Goal: Information Seeking & Learning: Learn about a topic

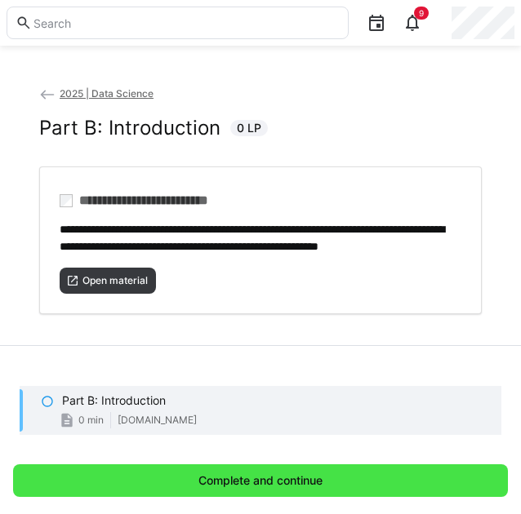
click at [179, 470] on span "Complete and continue" at bounding box center [260, 480] width 495 height 33
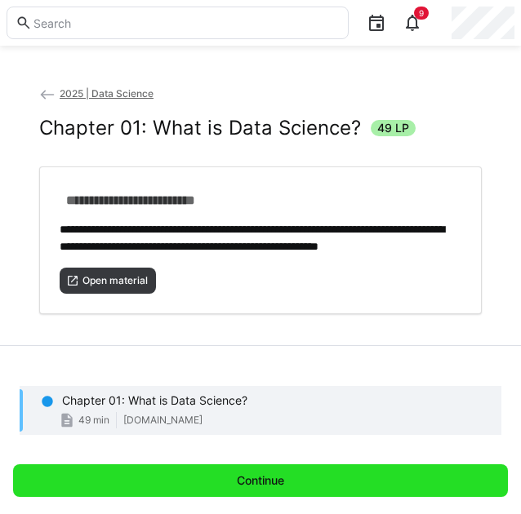
click at [179, 470] on span "Continue" at bounding box center [260, 480] width 495 height 33
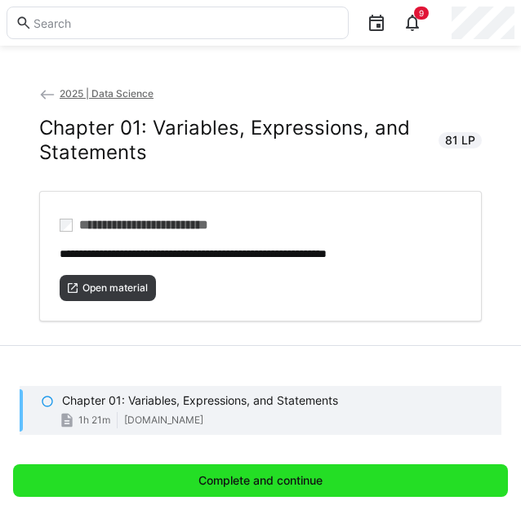
click at [179, 470] on span "Complete and continue" at bounding box center [260, 480] width 495 height 33
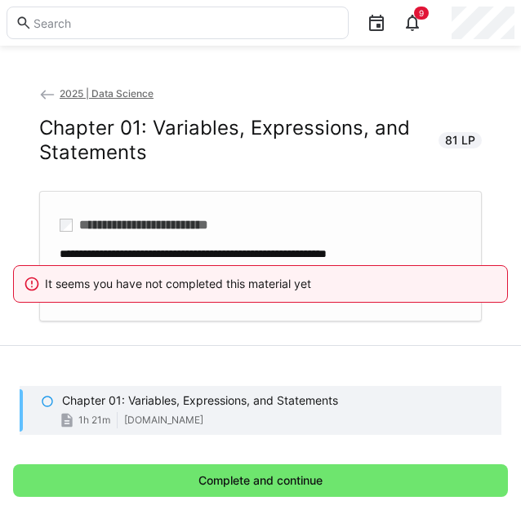
click at [170, 236] on div "**********" at bounding box center [260, 256] width 442 height 131
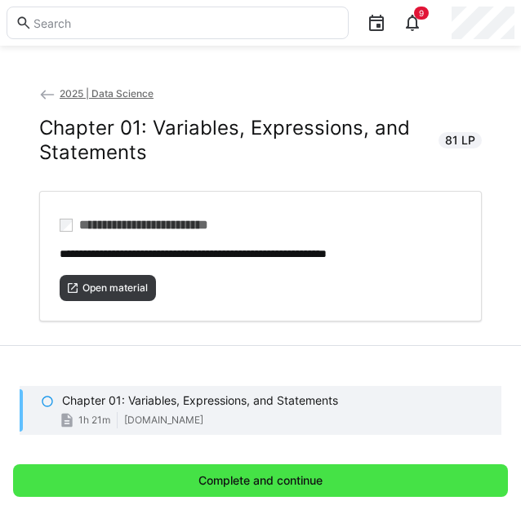
click at [163, 479] on span "Complete and continue" at bounding box center [260, 480] width 495 height 33
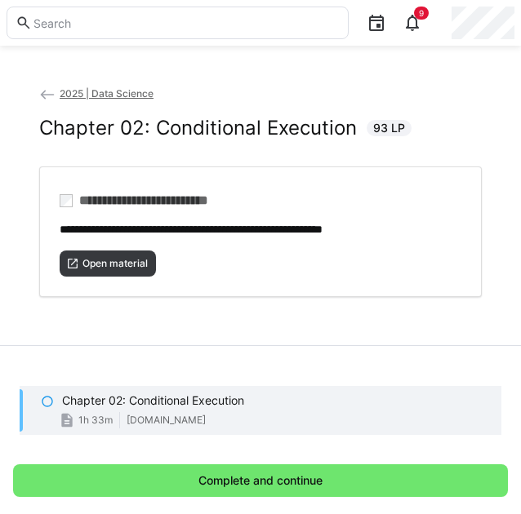
click at [144, 97] on span "2025 | Data Science" at bounding box center [107, 93] width 94 height 12
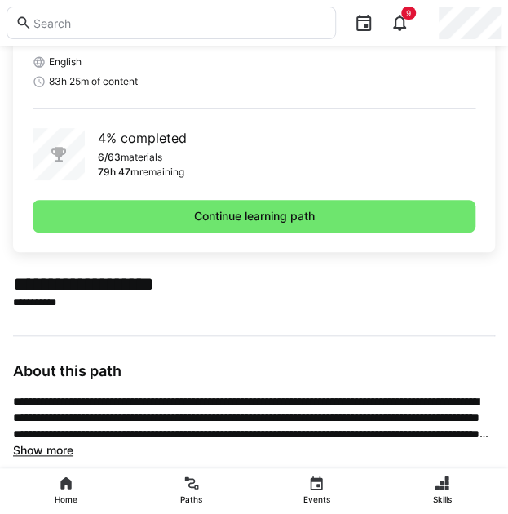
scroll to position [133, 0]
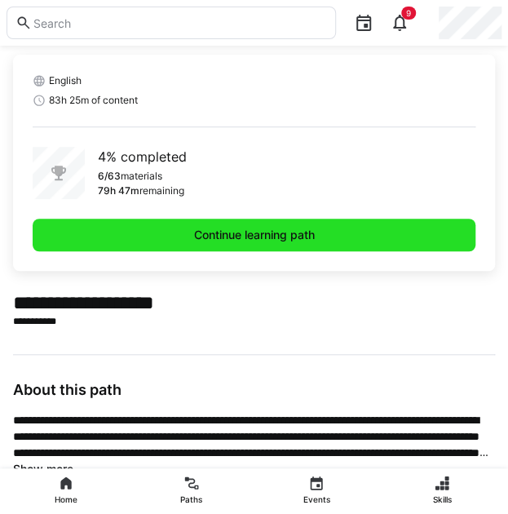
click at [186, 246] on span "Continue learning path" at bounding box center [254, 235] width 443 height 33
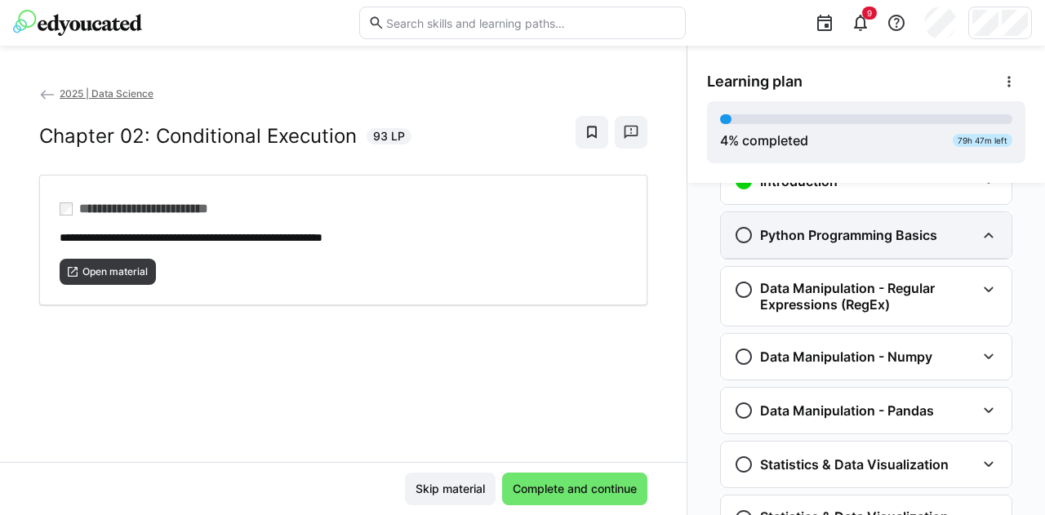
scroll to position [106, 0]
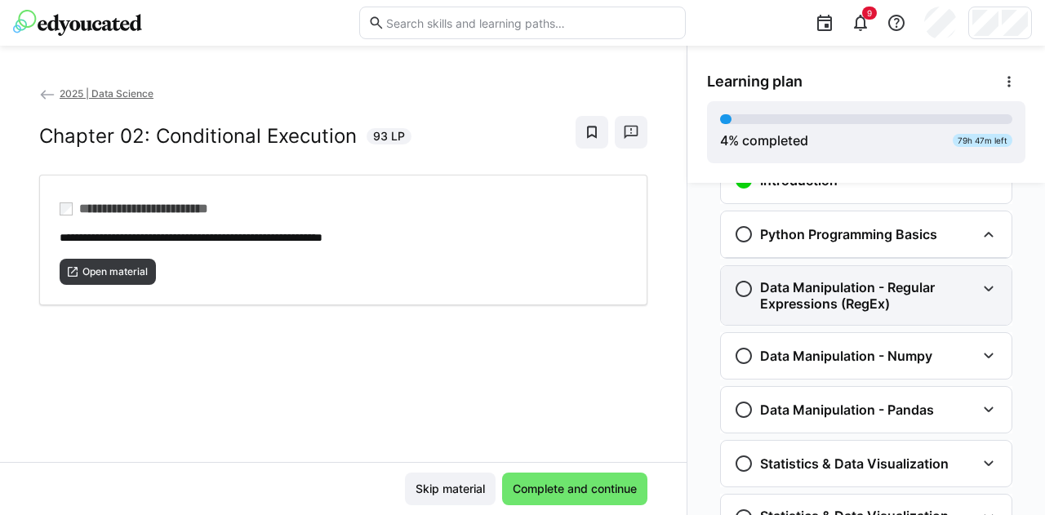
click at [520, 304] on h3 "Data Manipulation - Regular Expressions (RegEx)" at bounding box center [867, 295] width 215 height 33
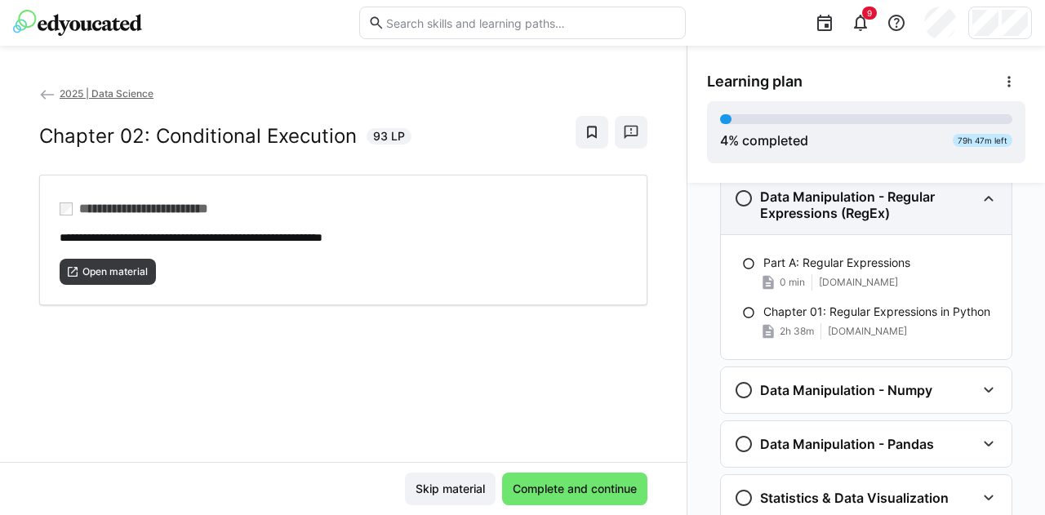
scroll to position [208, 0]
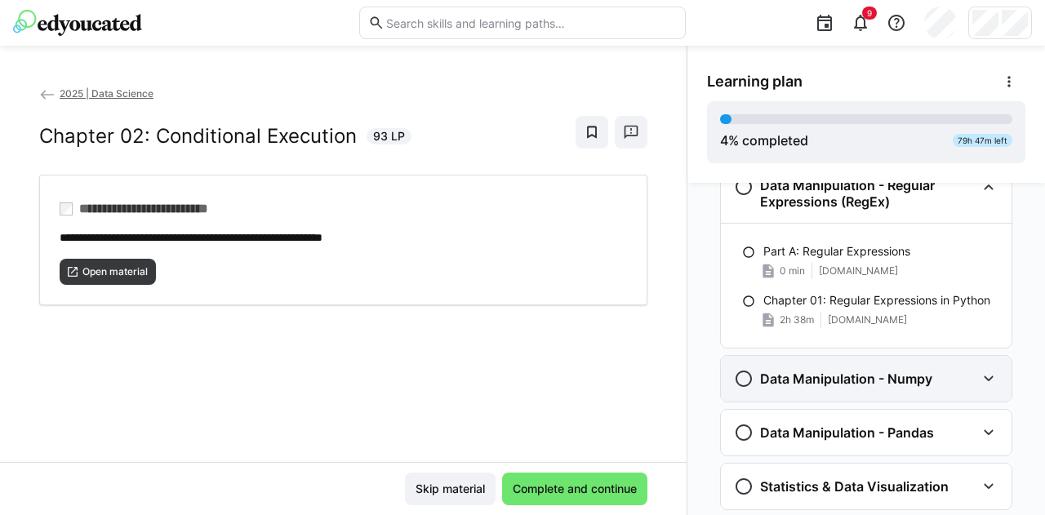
click at [520, 379] on h3 "Data Manipulation - Numpy" at bounding box center [846, 379] width 172 height 16
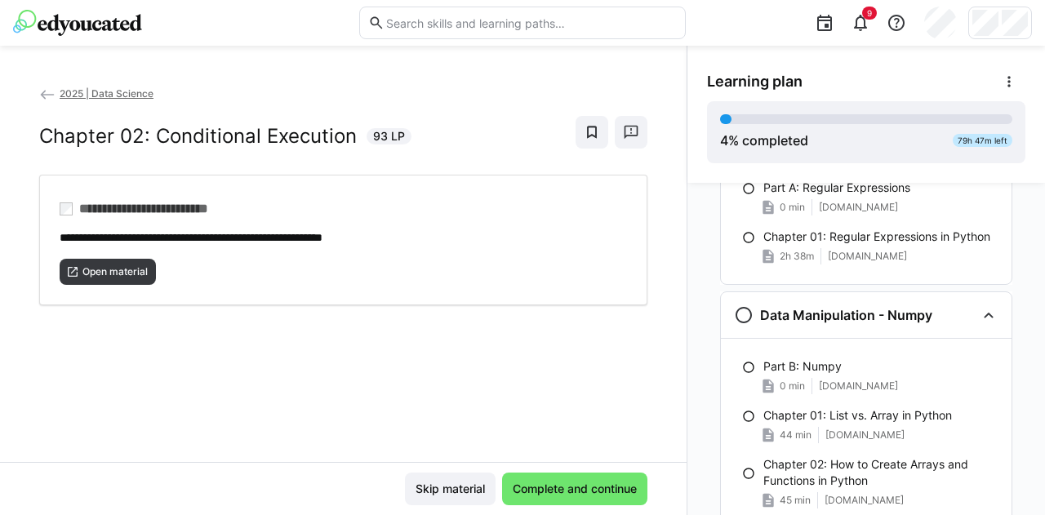
scroll to position [270, 0]
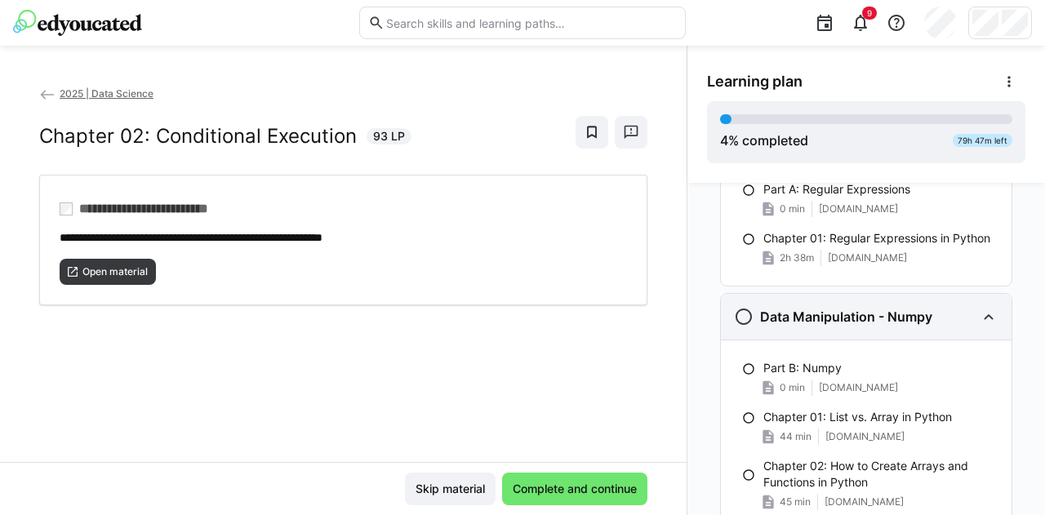
click at [520, 315] on h3 "Data Manipulation - Numpy" at bounding box center [846, 317] width 172 height 16
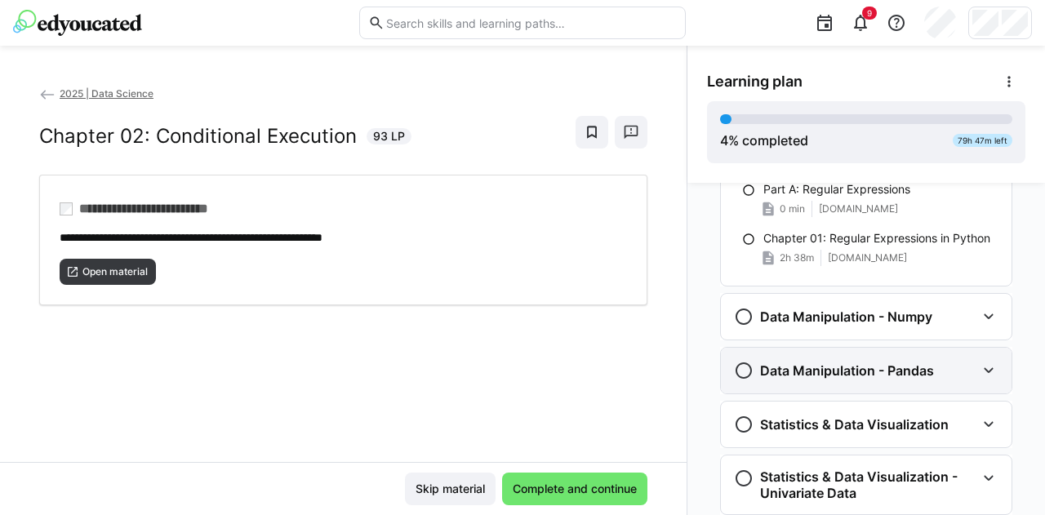
click at [520, 378] on div "Data Manipulation - Pandas" at bounding box center [866, 371] width 291 height 46
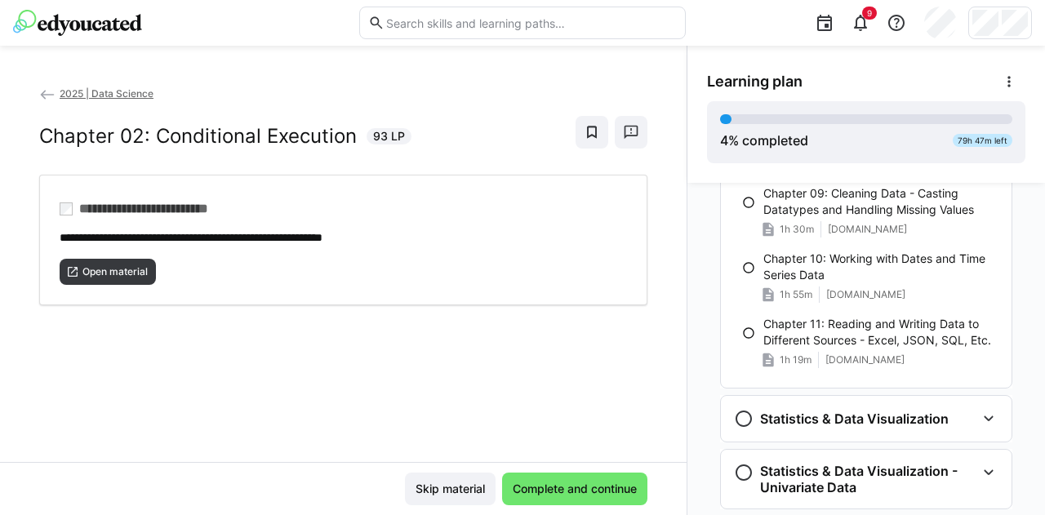
scroll to position [1214, 0]
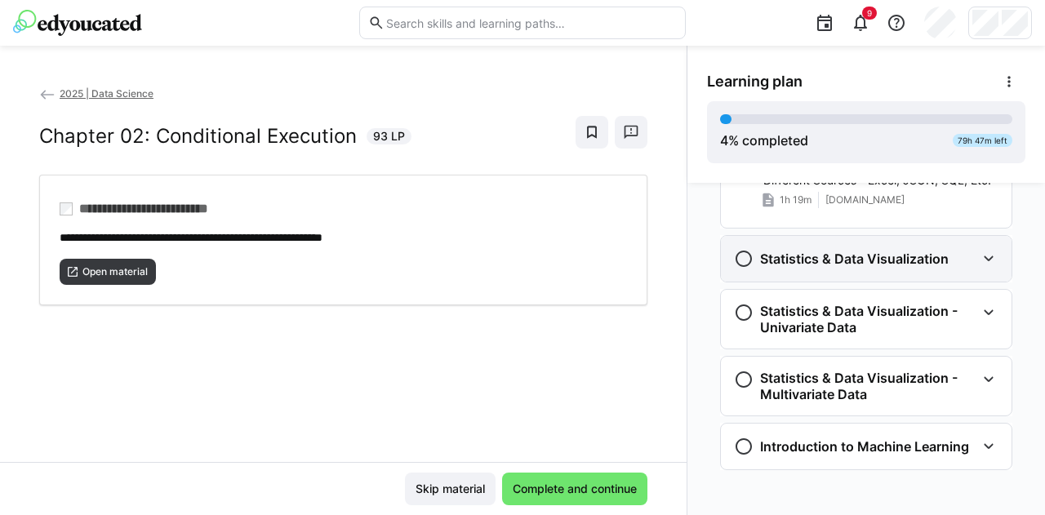
click at [520, 267] on div "Statistics & Data Visualization" at bounding box center [866, 259] width 291 height 46
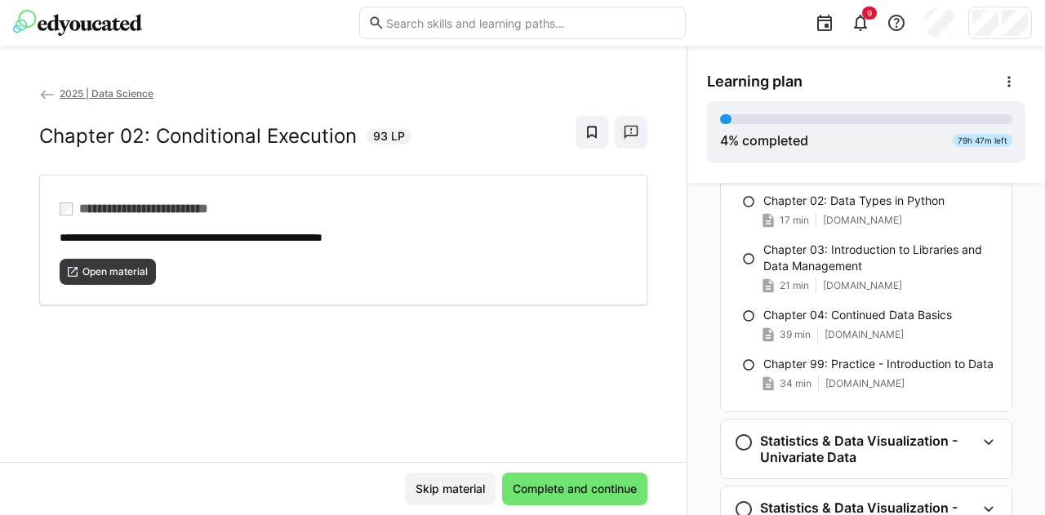
scroll to position [1454, 0]
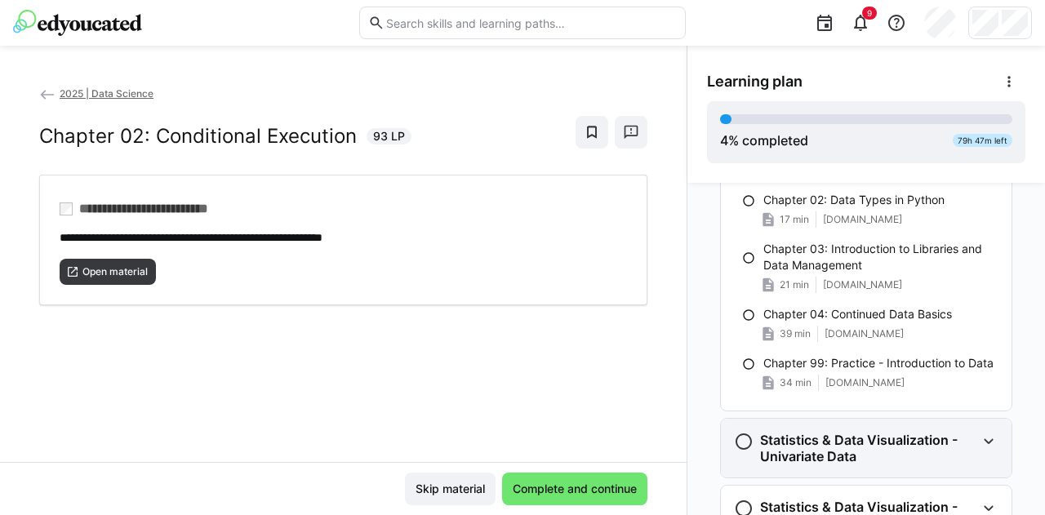
click at [520, 433] on h3 "Statistics & Data Visualization - Univariate Data" at bounding box center [867, 448] width 215 height 33
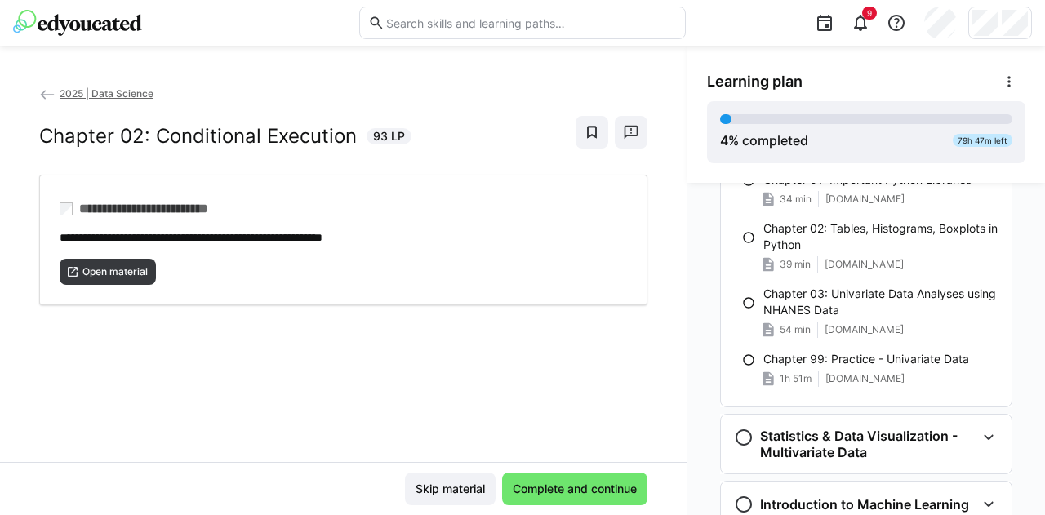
scroll to position [1953, 0]
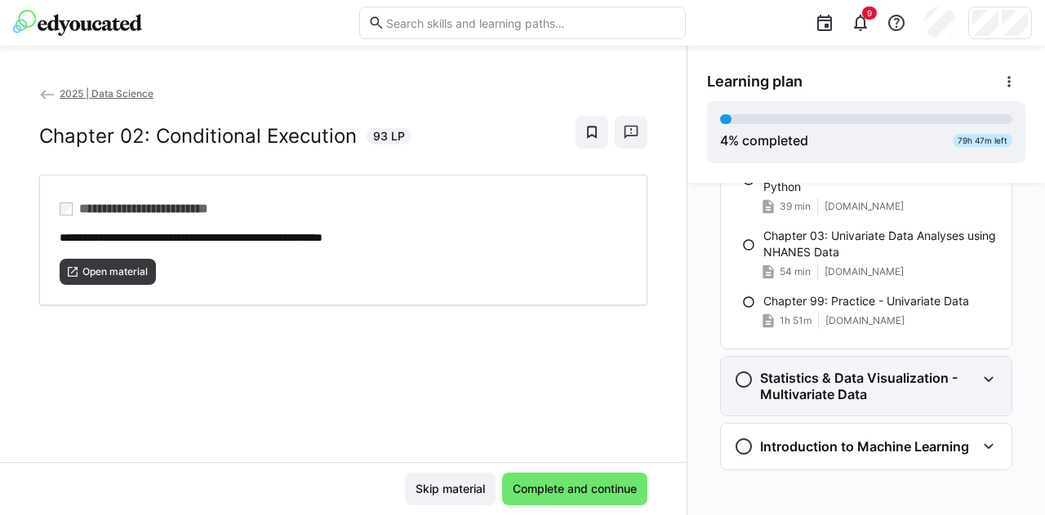
click at [520, 397] on div "Statistics & Data Visualization - Multivariate Data" at bounding box center [866, 386] width 291 height 59
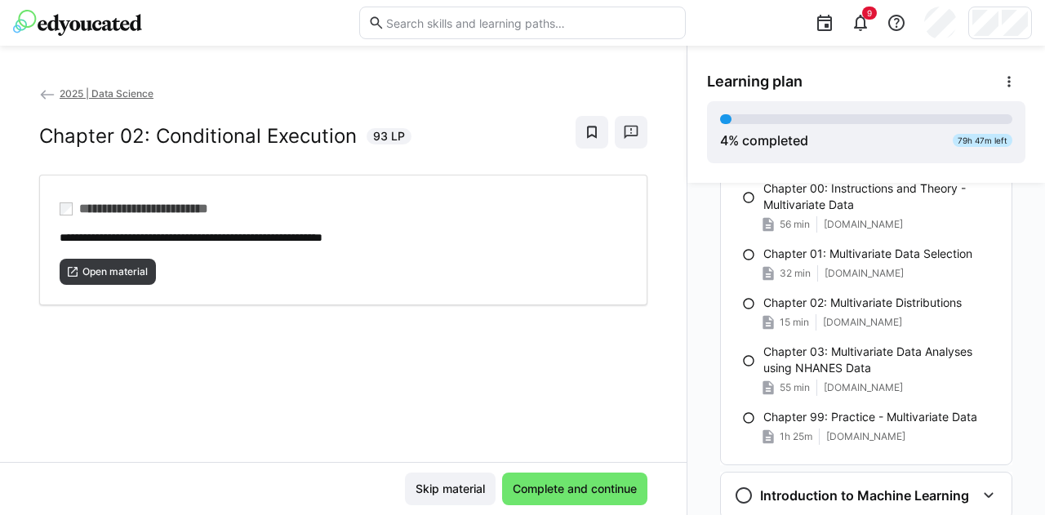
scroll to position [2307, 0]
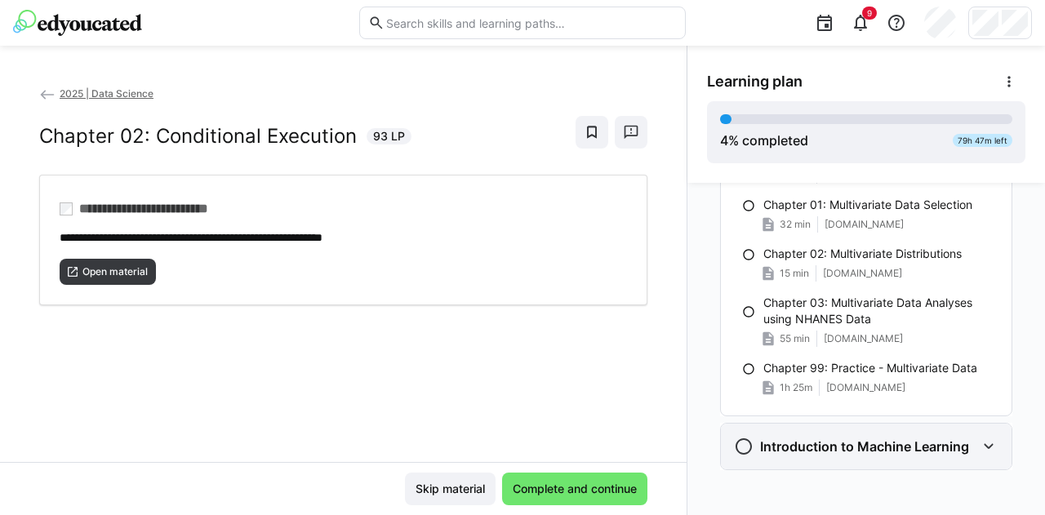
click at [520, 442] on h3 "Introduction to Machine Learning" at bounding box center [864, 446] width 209 height 16
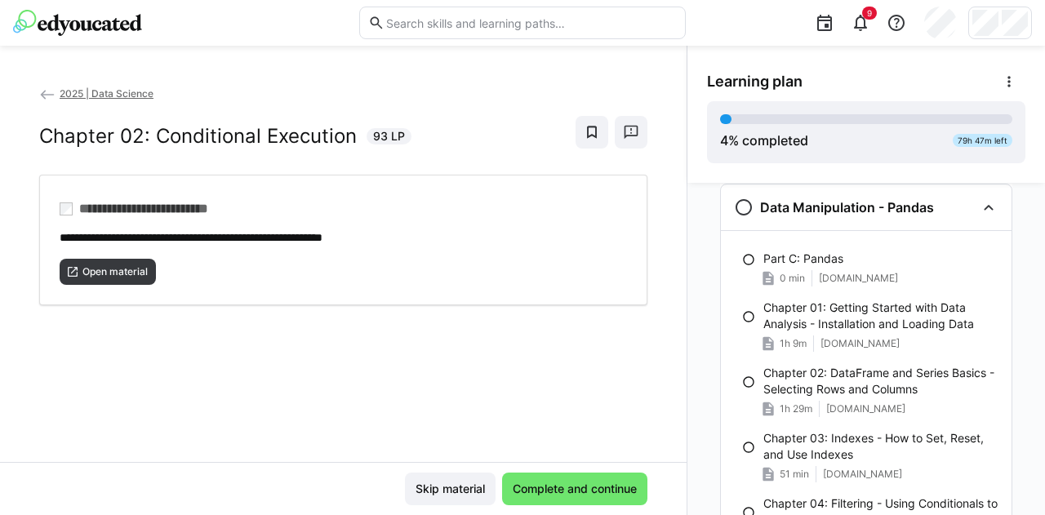
scroll to position [0, 0]
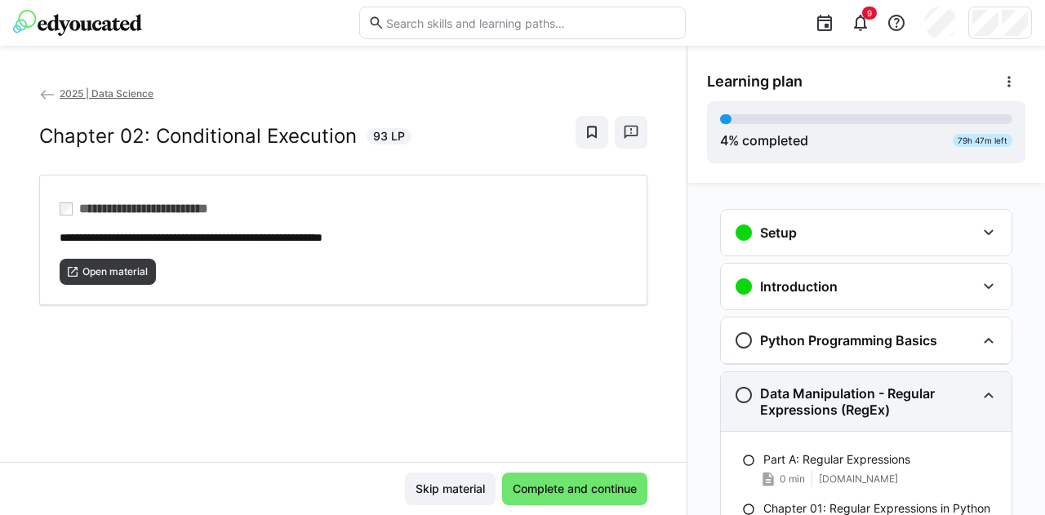
click at [520, 388] on h3 "Data Manipulation - Regular Expressions (RegEx)" at bounding box center [867, 401] width 215 height 33
